Goal: Information Seeking & Learning: Learn about a topic

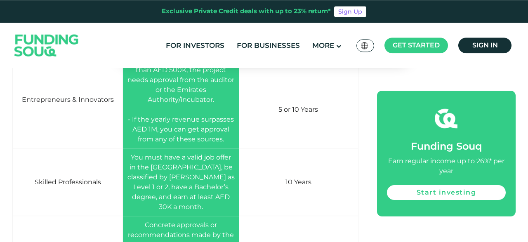
scroll to position [1244, 0]
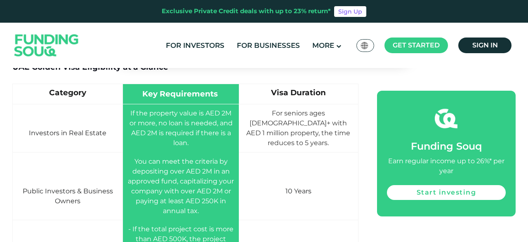
click at [224, 162] on span "You can meet the criteria by depositing over AED 2M in an approved fund, capita…" at bounding box center [181, 186] width 106 height 57
drag, startPoint x: 86, startPoint y: 181, endPoint x: 87, endPoint y: 189, distance: 7.9
click at [87, 189] on td "Public Investors & Business Owners" at bounding box center [68, 187] width 110 height 68
copy span "Business Owners"
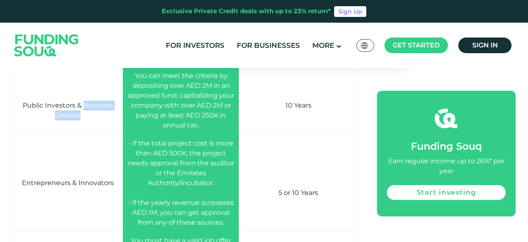
scroll to position [1287, 0]
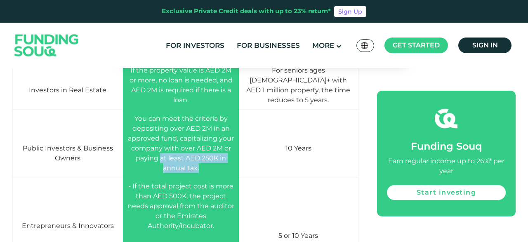
drag, startPoint x: 207, startPoint y: 159, endPoint x: 164, endPoint y: 152, distance: 43.4
click at [164, 152] on td "You can meet the criteria by depositing over AED 2M in an approved fund, capita…" at bounding box center [181, 144] width 116 height 68
click at [201, 158] on span "You can meet the criteria by depositing over AED 2M in an approved fund, capita…" at bounding box center [181, 143] width 106 height 57
drag, startPoint x: 202, startPoint y: 157, endPoint x: 140, endPoint y: 147, distance: 62.6
click at [140, 147] on span "You can meet the criteria by depositing over AED 2M in an approved fund, capita…" at bounding box center [181, 143] width 106 height 57
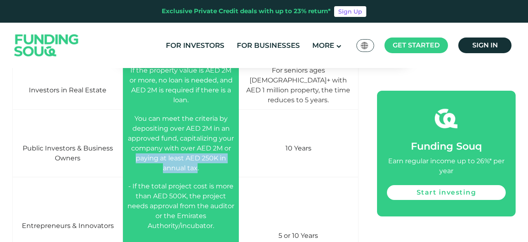
copy span "paying at least AED 250K in annual tax"
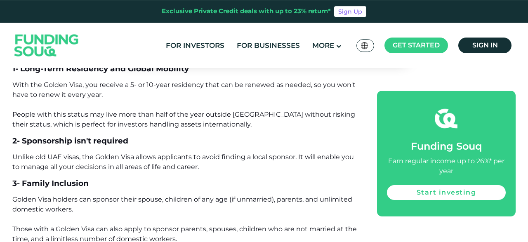
scroll to position [1931, 0]
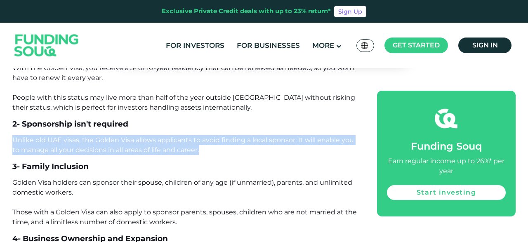
drag, startPoint x: 203, startPoint y: 121, endPoint x: 14, endPoint y: 109, distance: 188.9
click at [14, 135] on p "Unlike old UAE visas, the Golden Visa allows applicants to avoid finding a loca…" at bounding box center [185, 145] width 346 height 20
copy span "Unlike old UAE visas, the Golden Visa allows applicants to avoid finding a loca…"
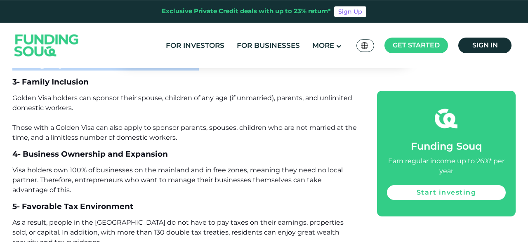
scroll to position [2017, 0]
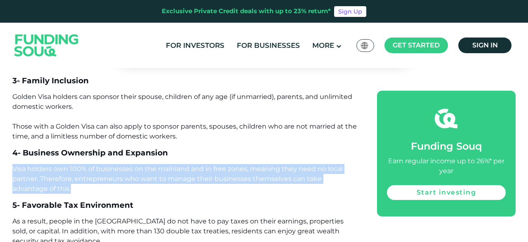
drag, startPoint x: 40, startPoint y: 160, endPoint x: 11, endPoint y: 140, distance: 34.7
copy span "Visa holders own 100% of businesses on the mainland and in free zones, meaning …"
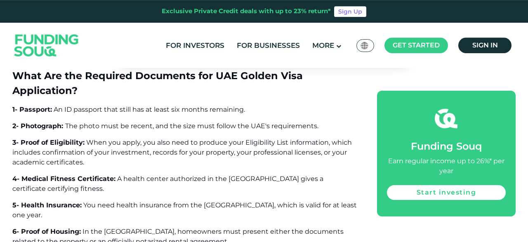
scroll to position [2532, 0]
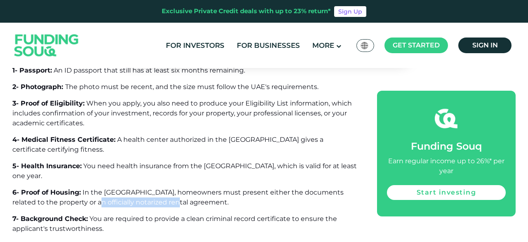
drag, startPoint x: 183, startPoint y: 143, endPoint x: 94, endPoint y: 139, distance: 88.4
click at [94, 188] on p "6- Proof of Housing: In the UAE, homeowners must present either the documents r…" at bounding box center [185, 198] width 346 height 20
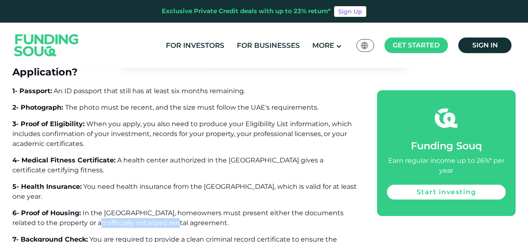
scroll to position [2446, 0]
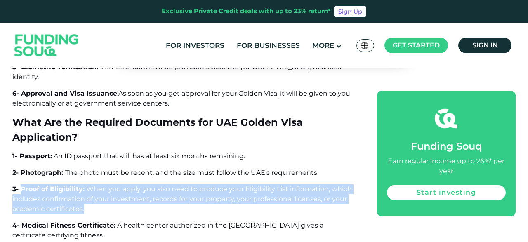
drag, startPoint x: 88, startPoint y: 169, endPoint x: 22, endPoint y: 151, distance: 68.2
click at [22, 184] on p "3- Proof of Eligibility: When you apply, you also need to produce your Eligibil…" at bounding box center [185, 199] width 346 height 30
copy span "Proof of Eligibility: When you apply, you also need to produce your Eligibility…"
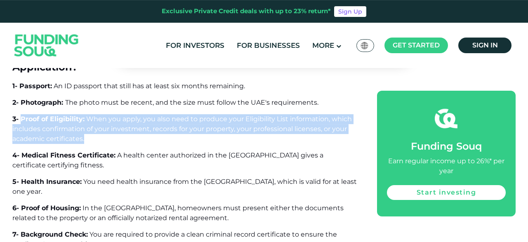
scroll to position [2532, 0]
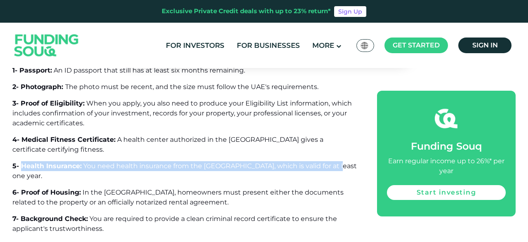
drag, startPoint x: 330, startPoint y: 118, endPoint x: 22, endPoint y: 118, distance: 307.8
click at [22, 161] on p "5- Health Insurance: You need health insurance from the UAE, which is valid for…" at bounding box center [185, 171] width 346 height 20
copy span "Health Insurance: You need health insurance from the UAE, which is valid for at…"
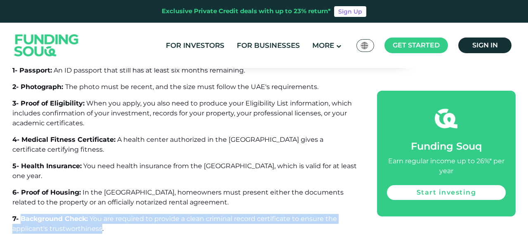
drag, startPoint x: 102, startPoint y: 170, endPoint x: 23, endPoint y: 161, distance: 79.4
click at [23, 215] on span "7- Background Check: You are required to provide a clean criminal record certif…" at bounding box center [174, 224] width 325 height 18
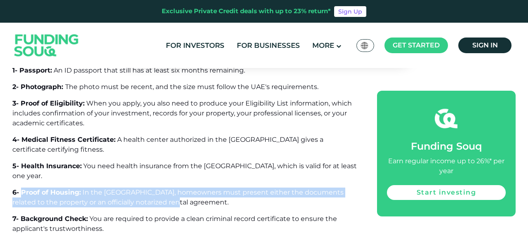
drag, startPoint x: 184, startPoint y: 145, endPoint x: 23, endPoint y: 132, distance: 162.3
click at [23, 188] on p "6- Proof of Housing: In the UAE, homeowners must present either the documents r…" at bounding box center [185, 198] width 346 height 20
copy span "Proof of Housing: In the UAE, homeowners must present either the documents rela…"
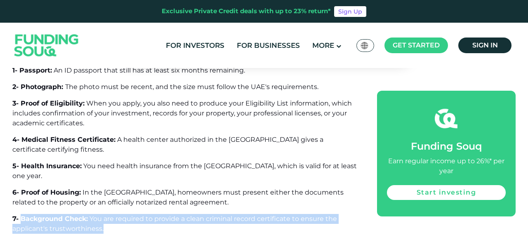
drag, startPoint x: 105, startPoint y: 169, endPoint x: 21, endPoint y: 161, distance: 84.2
click at [21, 214] on p "7- Background Check: You are required to provide a clean criminal record certif…" at bounding box center [185, 224] width 346 height 20
copy span "Background Check: You are required to provide a clean criminal record certifica…"
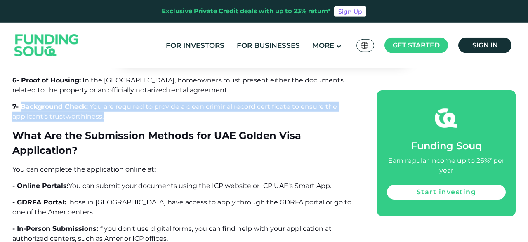
scroll to position [2661, 0]
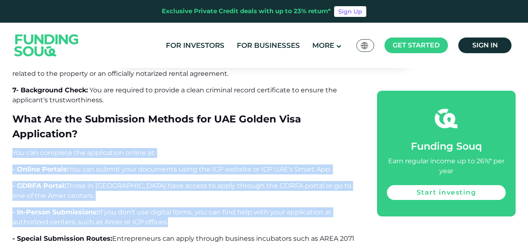
drag, startPoint x: 172, startPoint y: 163, endPoint x: 14, endPoint y: 90, distance: 173.9
copy div "You can complete the application online at: - Online Portals: You can submit yo…"
drag, startPoint x: 127, startPoint y: 146, endPoint x: 123, endPoint y: 144, distance: 4.8
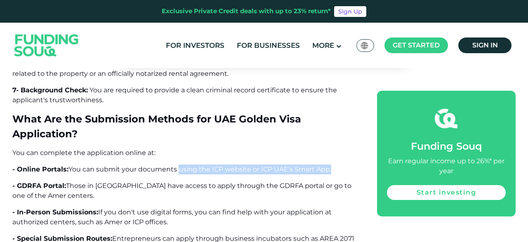
drag, startPoint x: 332, startPoint y: 111, endPoint x: 179, endPoint y: 113, distance: 152.7
click at [179, 165] on p "- Online Portals: You can submit your documents using the ICP website or ICP UA…" at bounding box center [185, 170] width 346 height 10
copy span "using the ICP website or ICP UAE's Smart App."
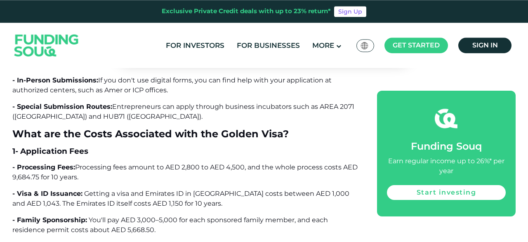
scroll to position [2789, 0]
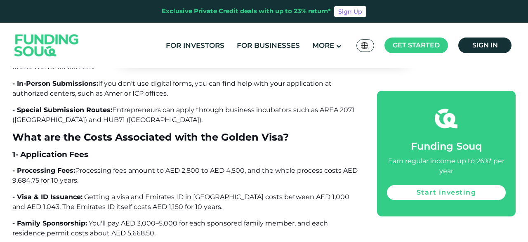
drag, startPoint x: 13, startPoint y: 76, endPoint x: 124, endPoint y: 126, distance: 121.9
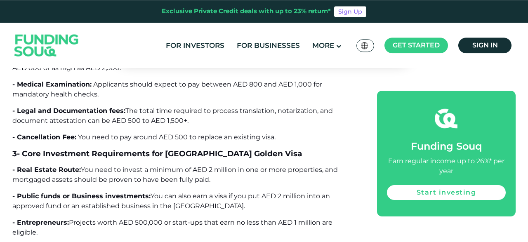
scroll to position [3047, 0]
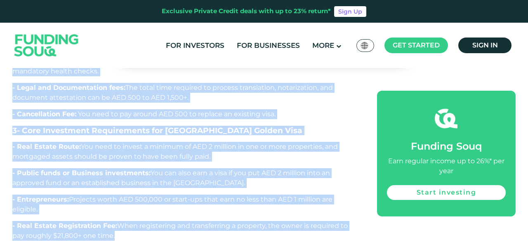
click at [138, 221] on p "- Real Estate Registration Fee: When registering and transferring a property, t…" at bounding box center [185, 231] width 346 height 20
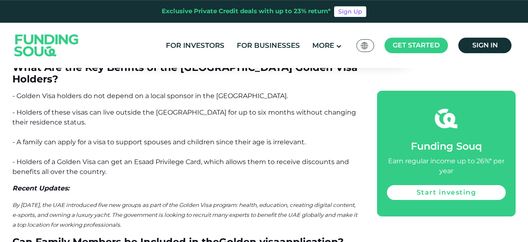
scroll to position [3476, 0]
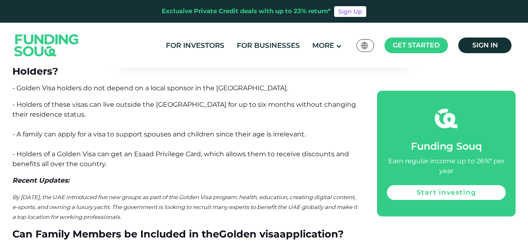
drag, startPoint x: 156, startPoint y: 147, endPoint x: 7, endPoint y: 115, distance: 152.5
click at [7, 115] on div "Home Blog Investment 1 2 2.1" at bounding box center [264, 64] width 528 height 6933
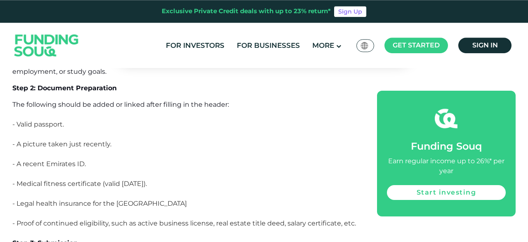
scroll to position [5150, 0]
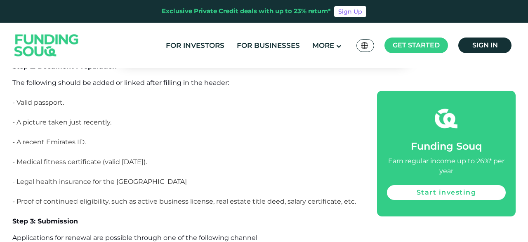
drag, startPoint x: 114, startPoint y: 189, endPoint x: 54, endPoint y: 189, distance: 60.2
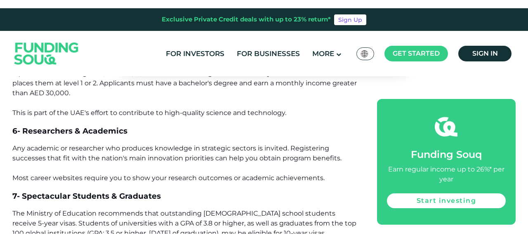
scroll to position [2450, 0]
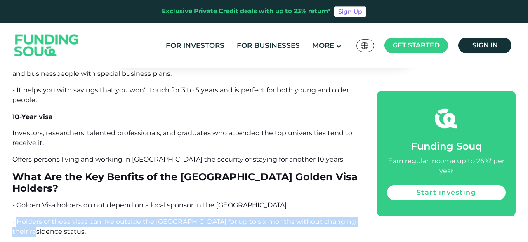
scroll to position [3360, 0]
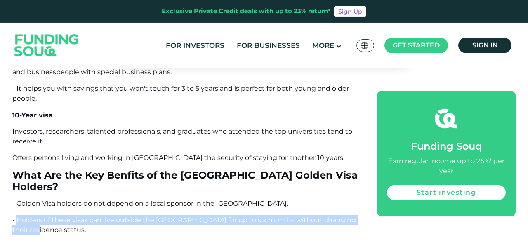
drag, startPoint x: 35, startPoint y: 160, endPoint x: 17, endPoint y: 150, distance: 20.2
copy span "Holders of these visas can live outside the [GEOGRAPHIC_DATA] for up to six mon…"
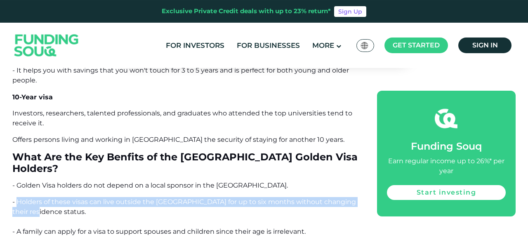
scroll to position [3403, 0]
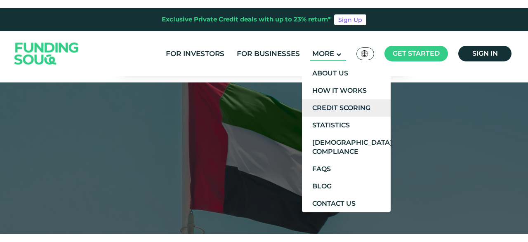
scroll to position [3398, 0]
